Goal: Task Accomplishment & Management: Use online tool/utility

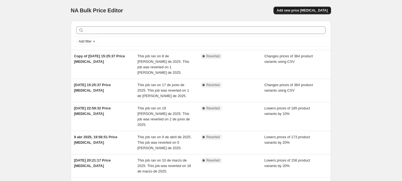
click at [301, 8] on button "Add new price [MEDICAL_DATA]" at bounding box center [303, 11] width 58 height 8
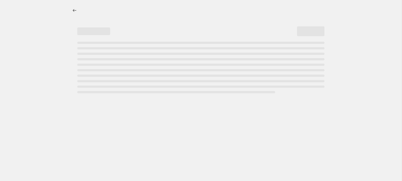
select select "percentage"
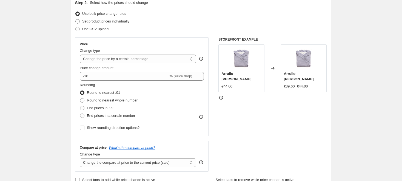
scroll to position [64, 0]
click at [96, 106] on span "End prices in .99" at bounding box center [100, 108] width 27 height 4
click at [80, 106] on input "End prices in .99" at bounding box center [80, 106] width 0 height 0
radio input "true"
click at [98, 90] on span "Round to nearest .01" at bounding box center [103, 92] width 33 height 5
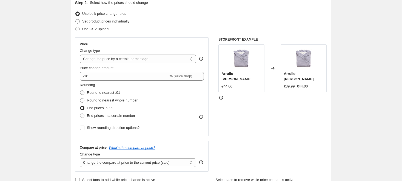
click at [80, 90] on input "Round to nearest .01" at bounding box center [80, 90] width 0 height 0
radio input "true"
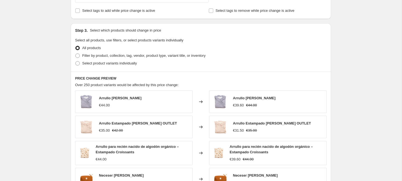
scroll to position [232, 0]
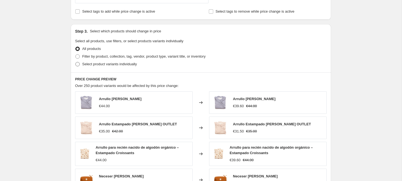
click at [111, 66] on span "Select product variants individually" at bounding box center [109, 64] width 55 height 4
click at [76, 62] on input "Select product variants individually" at bounding box center [75, 62] width 0 height 0
radio input "true"
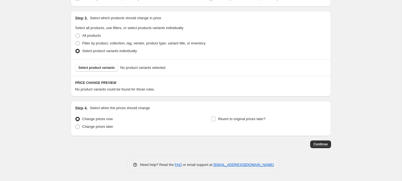
scroll to position [244, 0]
click at [105, 66] on span "Select product variants" at bounding box center [96, 68] width 36 height 4
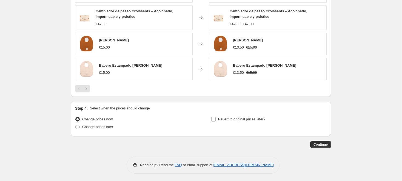
scroll to position [386, 0]
click at [317, 142] on button "Continue" at bounding box center [320, 145] width 21 height 8
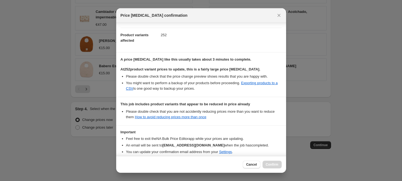
scroll to position [79, 0]
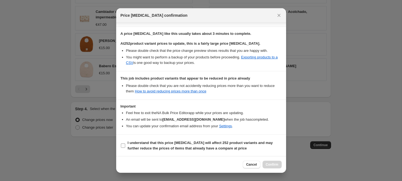
click at [174, 143] on b "I understand that this price [MEDICAL_DATA] will affect 252 product variants an…" at bounding box center [200, 146] width 145 height 10
click at [125, 143] on input "I understand that this price [MEDICAL_DATA] will affect 252 product variants an…" at bounding box center [123, 145] width 4 height 4
checkbox input "true"
click at [275, 163] on span "Confirm" at bounding box center [272, 164] width 13 height 4
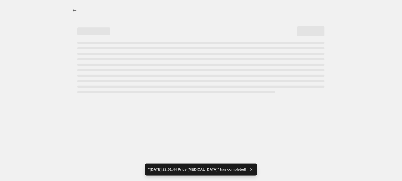
select select "percentage"
